Goal: Find specific page/section

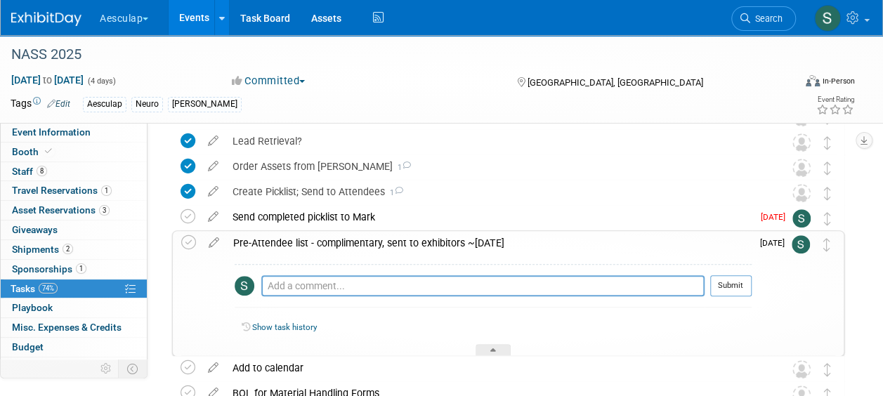
click at [389, 244] on div "Pre-Attendee list - complimentary, sent to exhibitors ~Oct 3rd" at bounding box center [488, 243] width 525 height 24
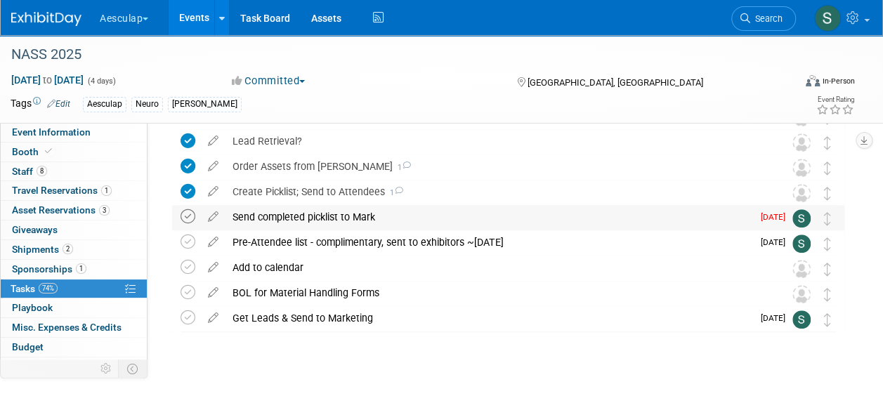
click at [188, 214] on icon at bounding box center [188, 216] width 15 height 15
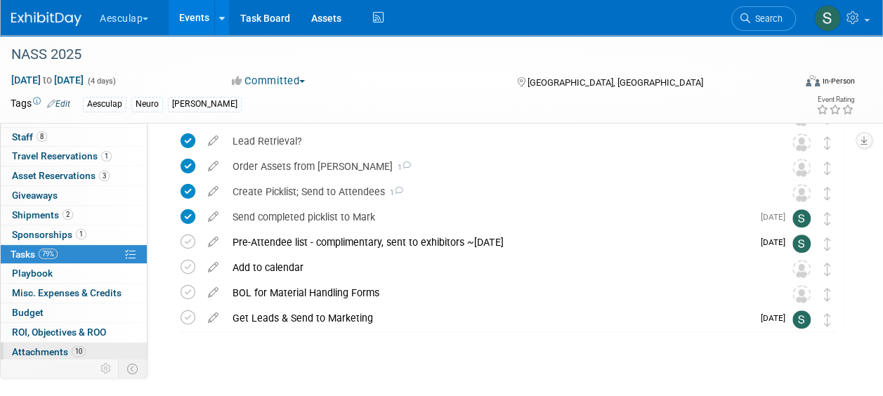
scroll to position [53, 0]
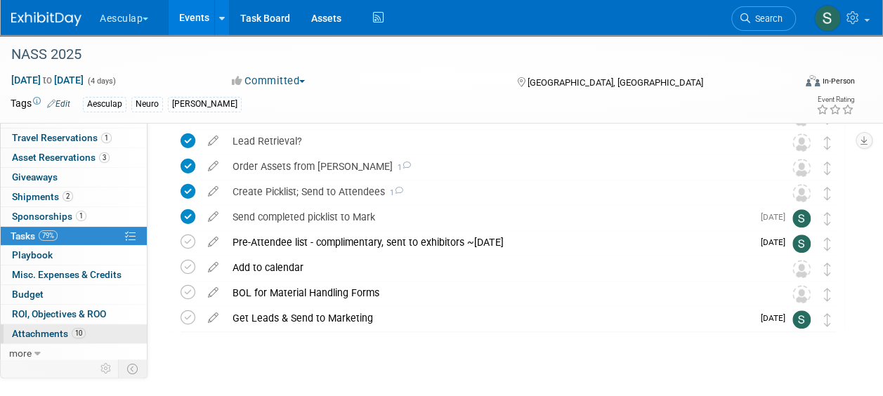
click at [50, 330] on span "Attachments 10" at bounding box center [49, 333] width 74 height 11
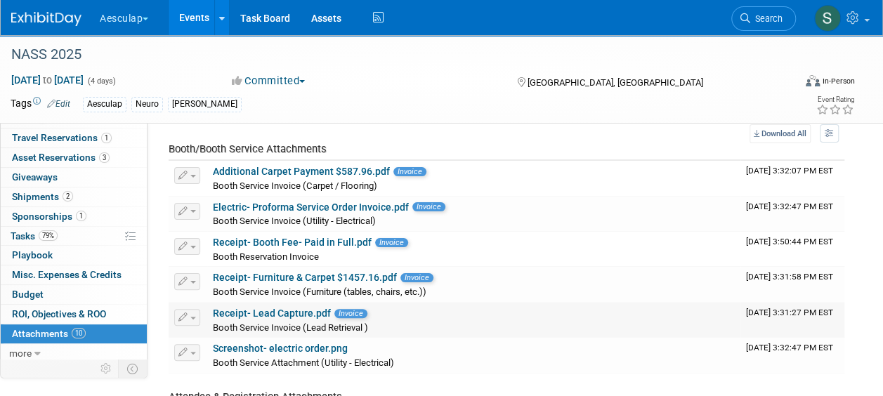
scroll to position [0, 0]
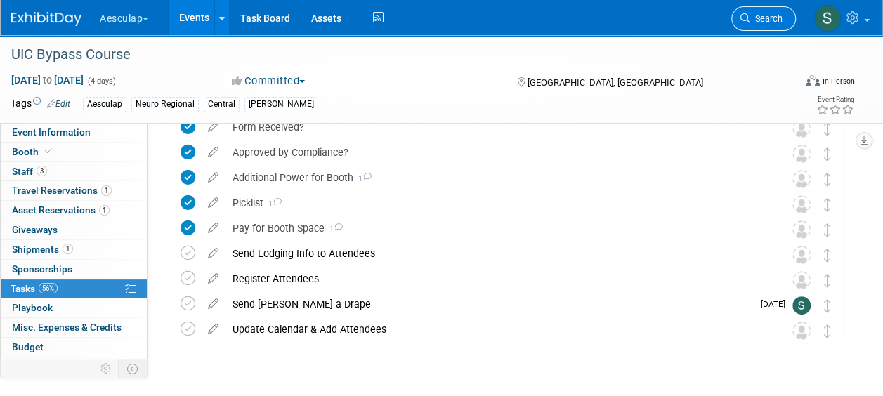
click at [756, 13] on span "Search" at bounding box center [766, 18] width 32 height 11
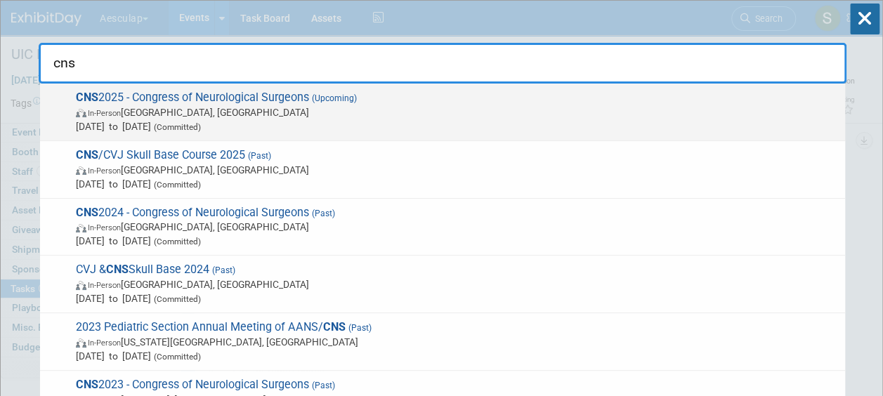
type input "cns"
click at [149, 98] on span "CNS 2025 - Congress of Neurological Surgeons (Upcoming) In-Person Los Angeles, …" at bounding box center [455, 112] width 766 height 43
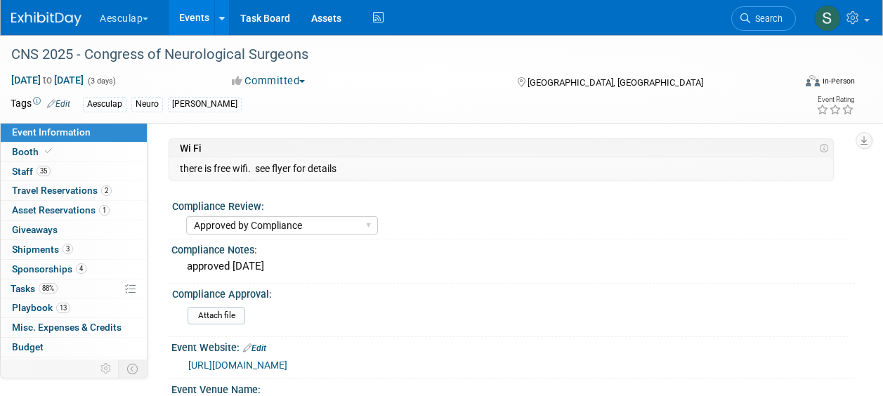
select select "Approved by Compliance"
select select "Neuro"
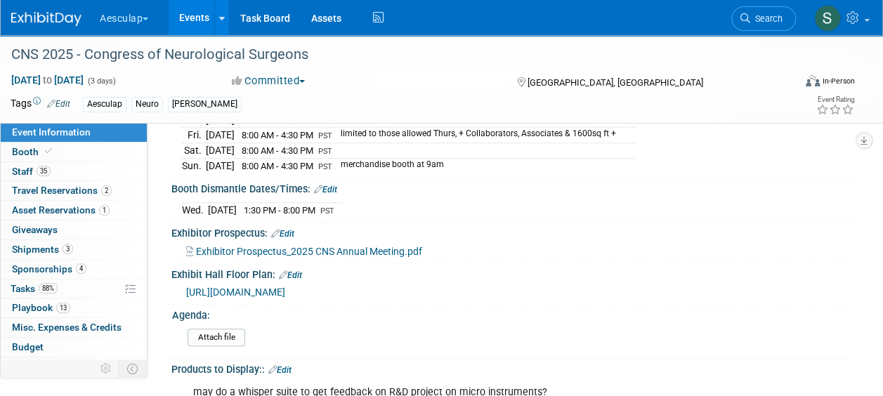
scroll to position [492, 0]
click at [280, 295] on span "https://s23.a2zinc.net/clients/corcexpo/CNS2025/public/EventMap.aspx?shMode=E&I…" at bounding box center [235, 293] width 99 height 11
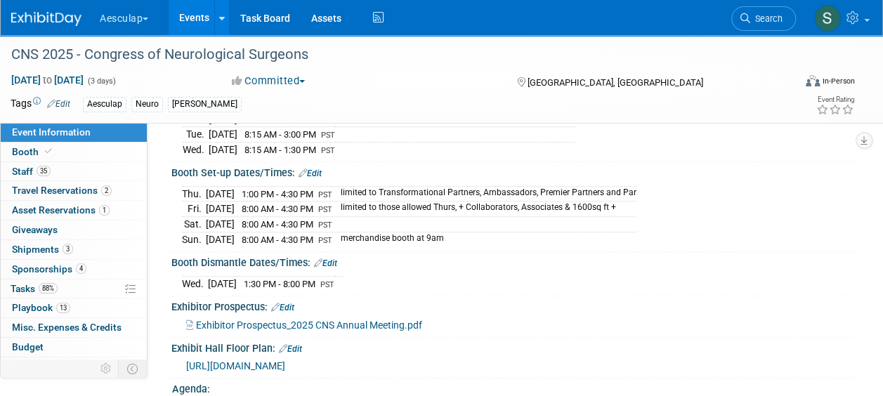
scroll to position [351, 0]
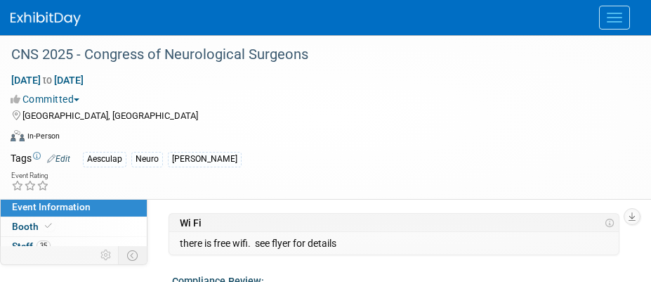
select select "Approved by Compliance"
select select "Neuro"
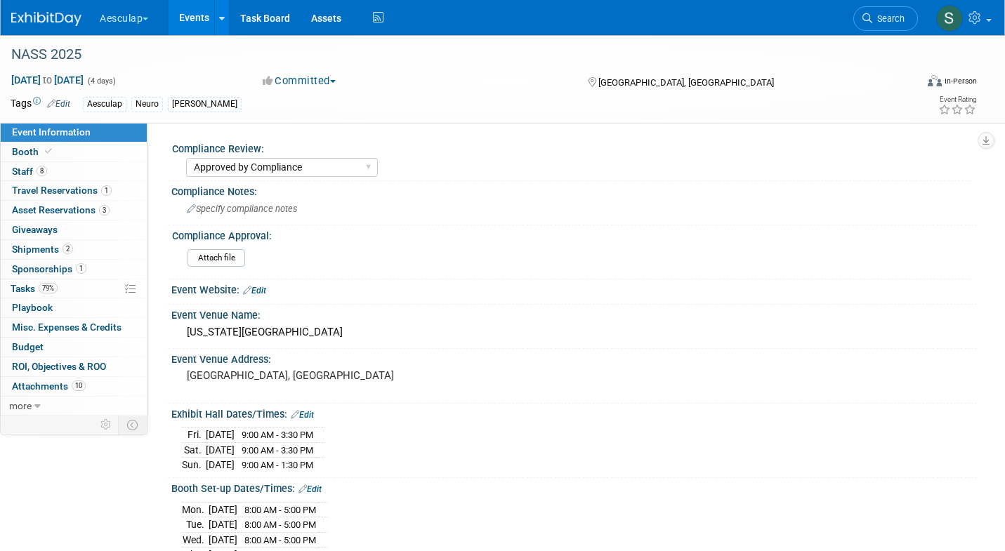
select select "Approved by Compliance"
select select "Neuro"
